Goal: Check status: Check status

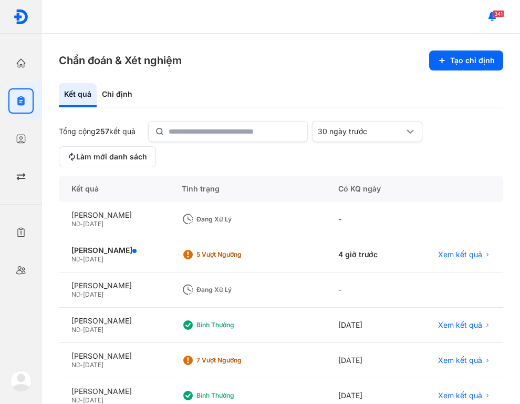
scroll to position [53, 0]
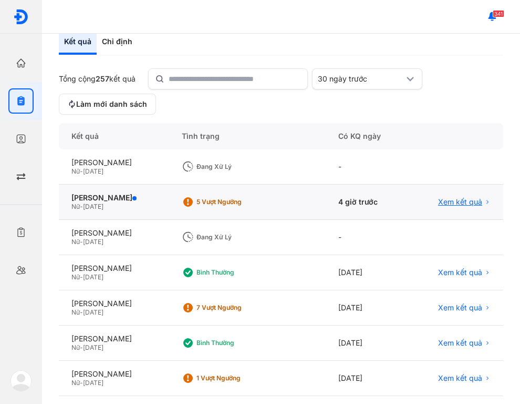
click at [451, 198] on span "Xem kết quả" at bounding box center [460, 201] width 44 height 9
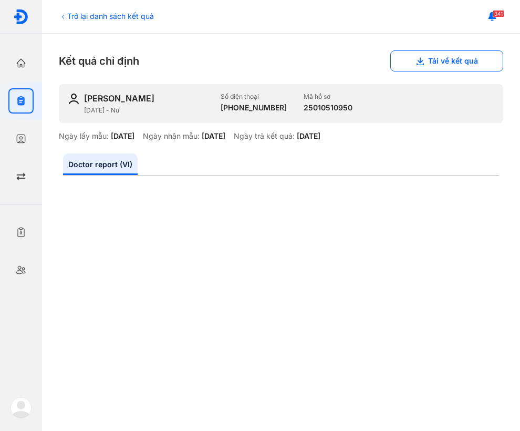
click at [89, 16] on div "Trở lại danh sách kết quả" at bounding box center [106, 16] width 95 height 11
